Goal: Navigation & Orientation: Find specific page/section

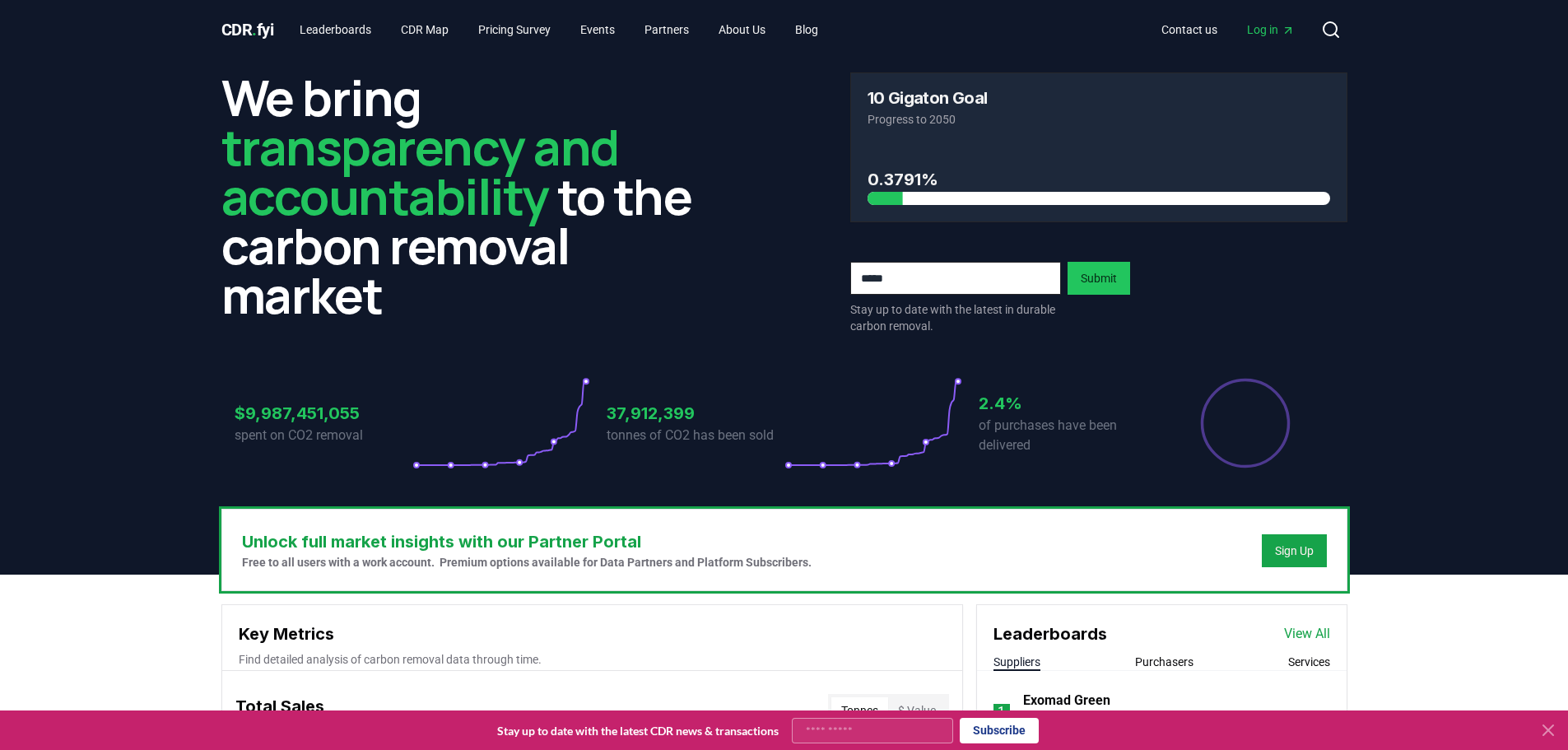
scroll to position [446, 0]
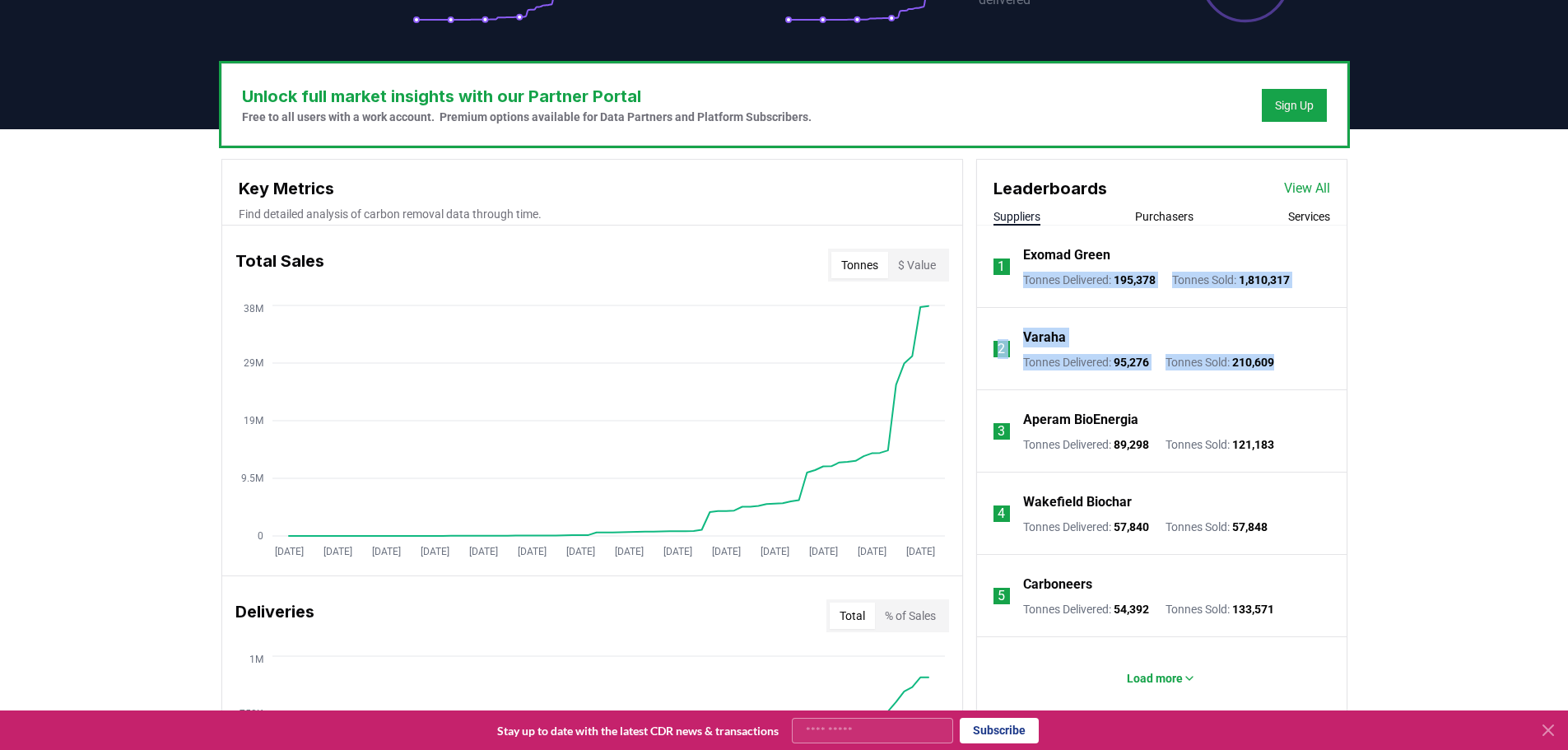
drag, startPoint x: 1567, startPoint y: 237, endPoint x: 1566, endPoint y: 355, distance: 118.0
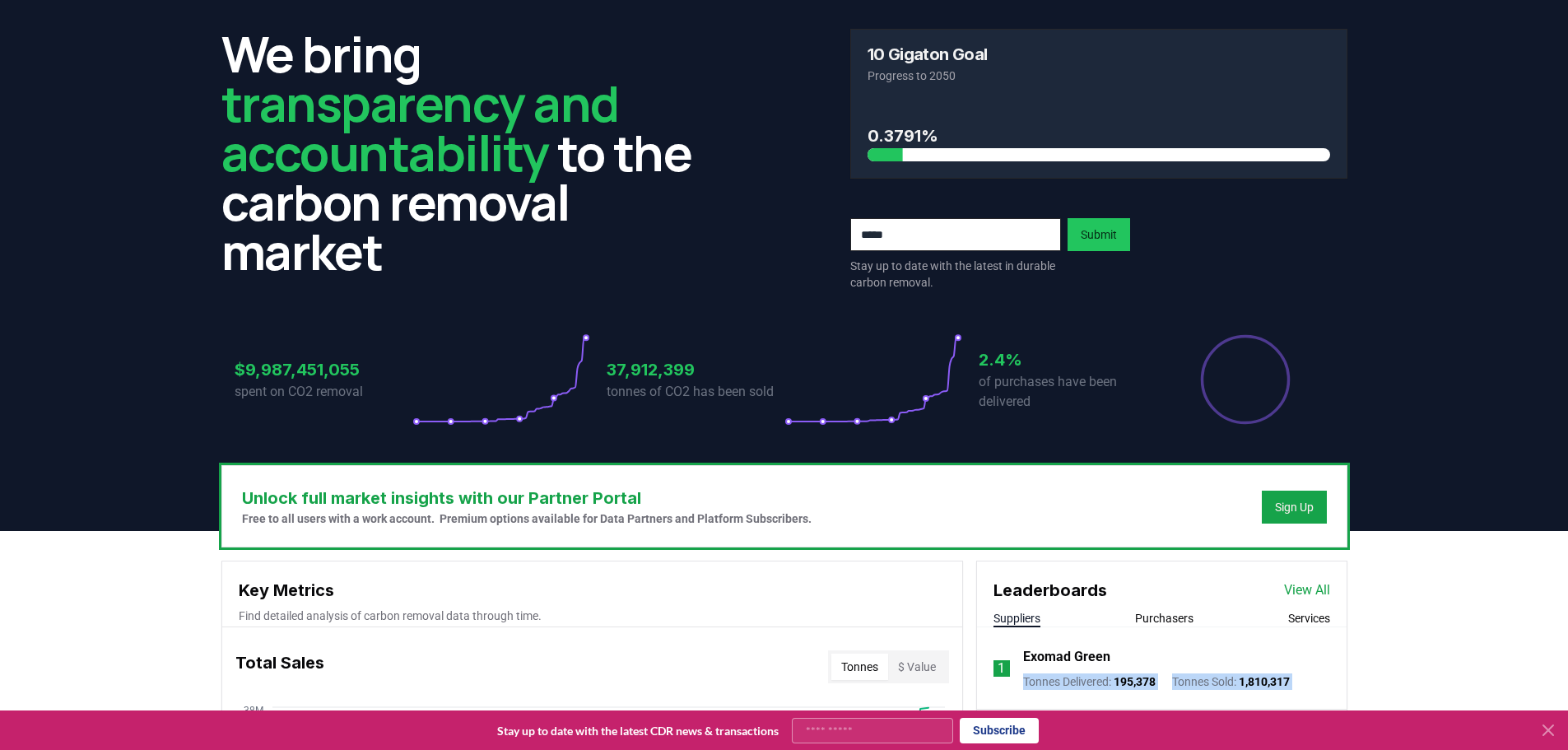
scroll to position [0, 0]
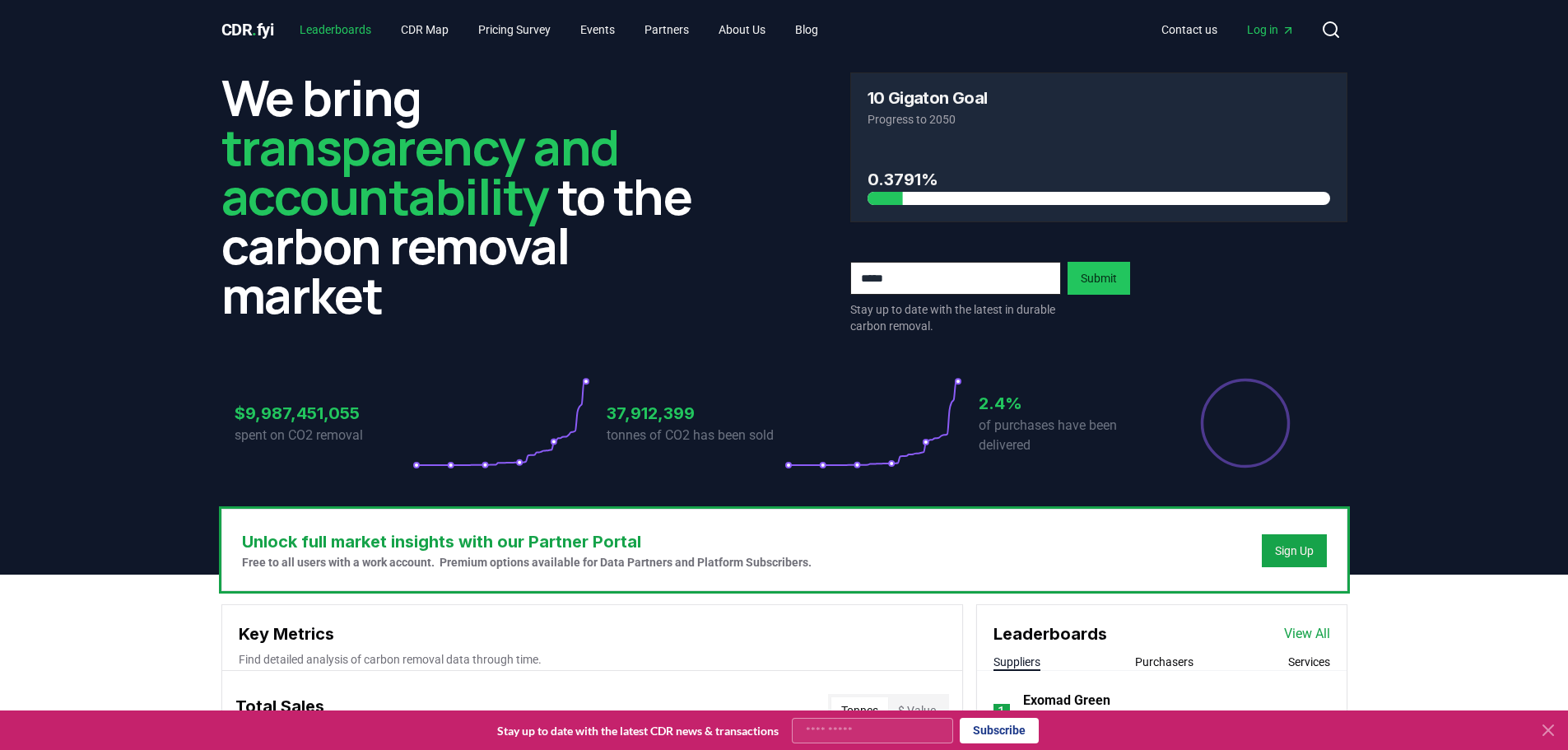
click at [363, 36] on link "Leaderboards" at bounding box center [336, 29] width 98 height 30
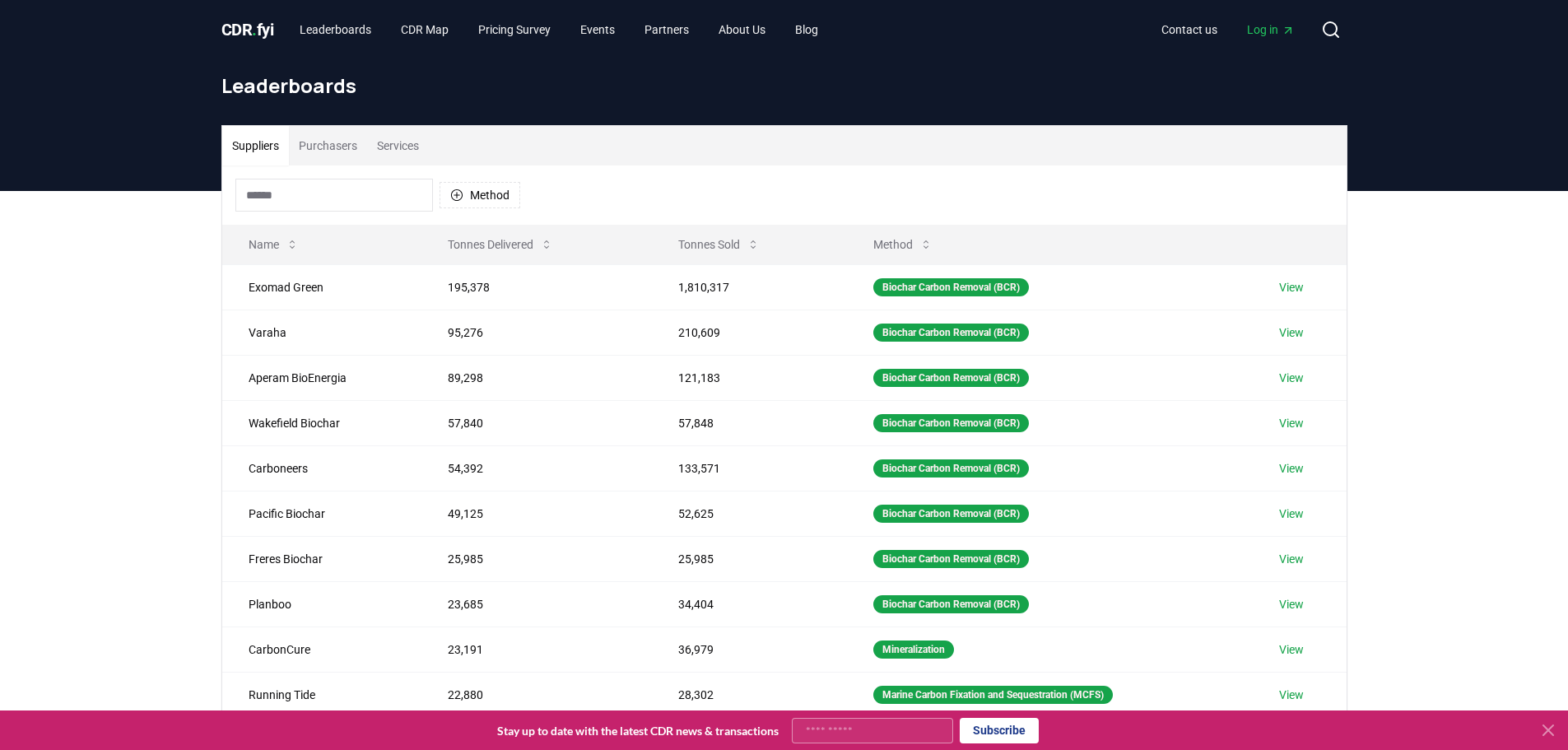
click at [321, 153] on button "Purchasers" at bounding box center [328, 146] width 78 height 40
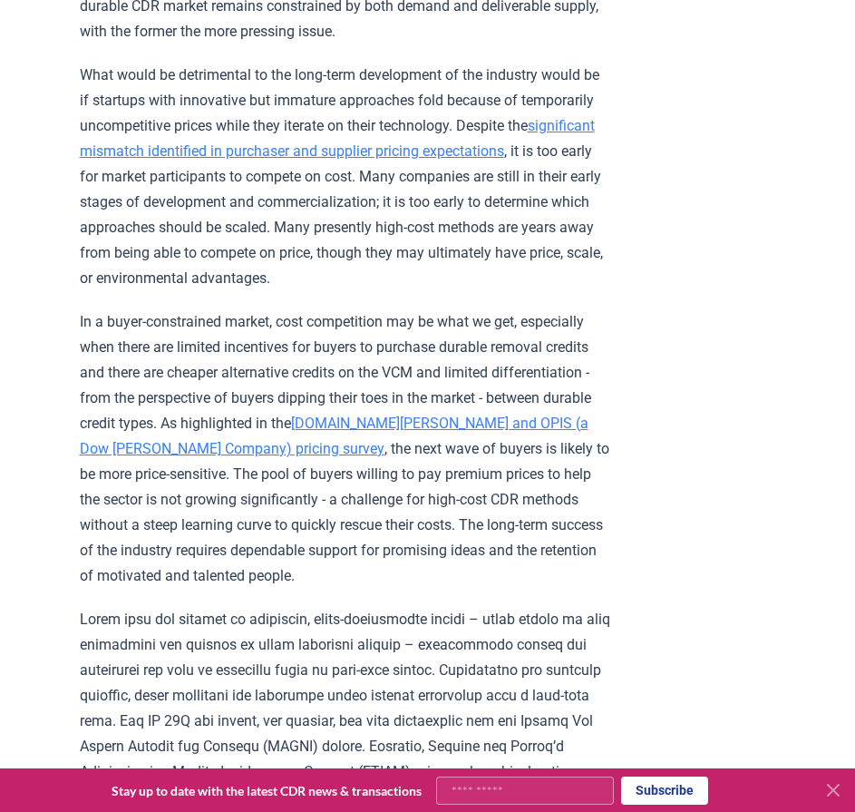
scroll to position [2387, 0]
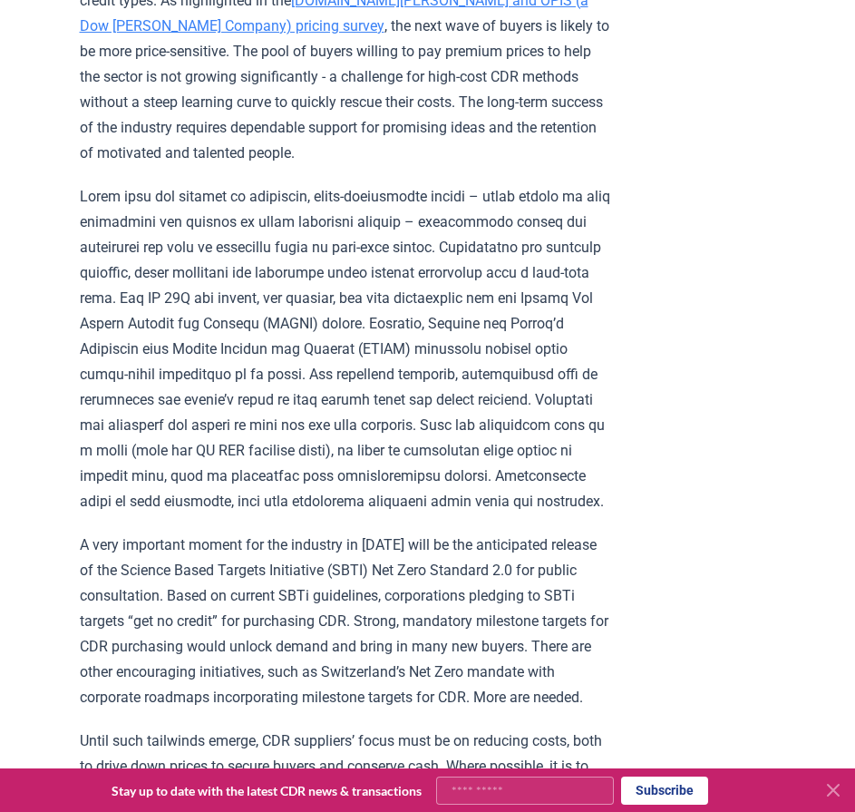
click at [837, 786] on icon at bounding box center [833, 789] width 11 height 11
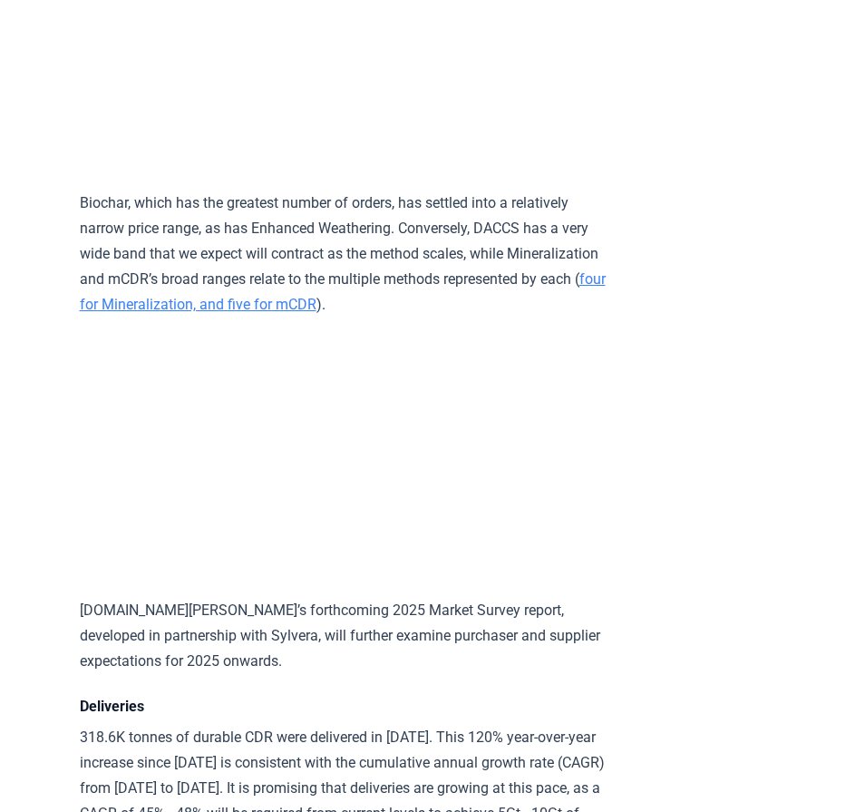
scroll to position [8446, 0]
